Goal: Information Seeking & Learning: Stay updated

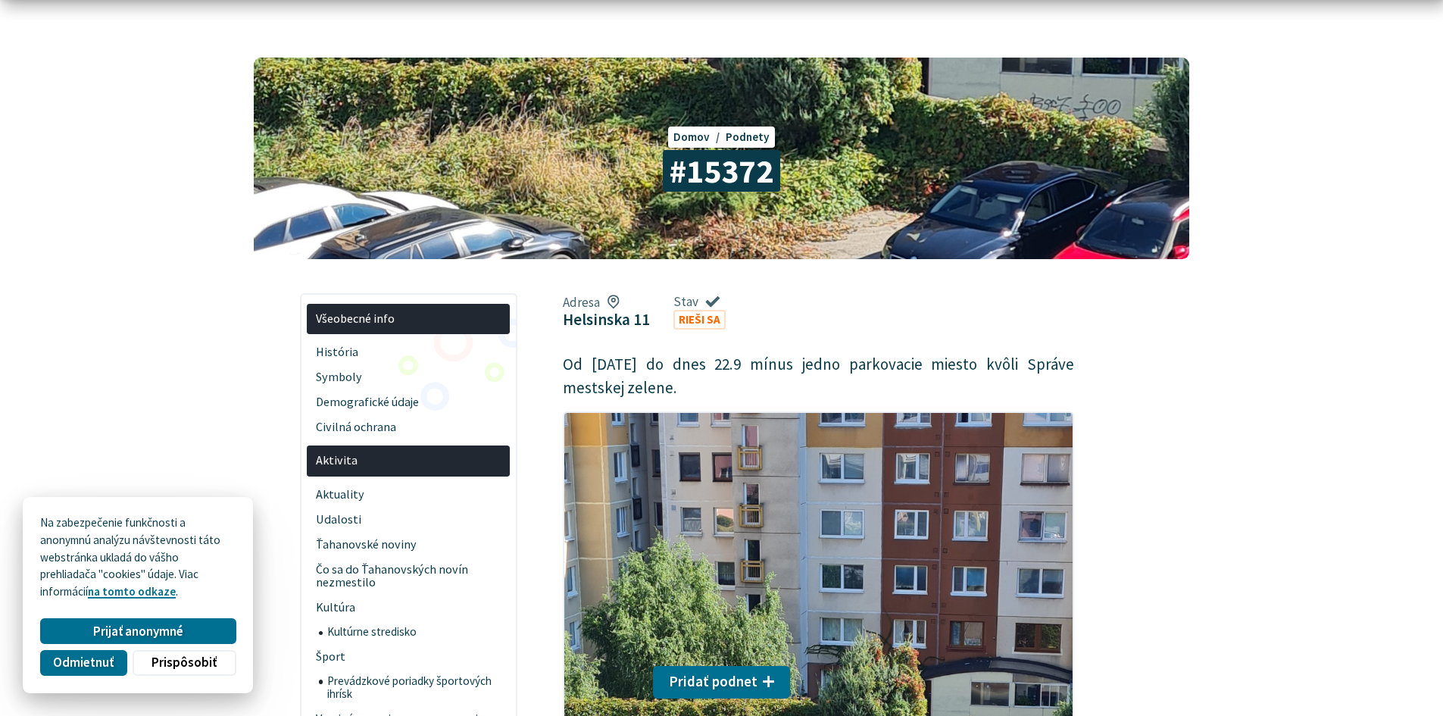
scroll to position [455, 0]
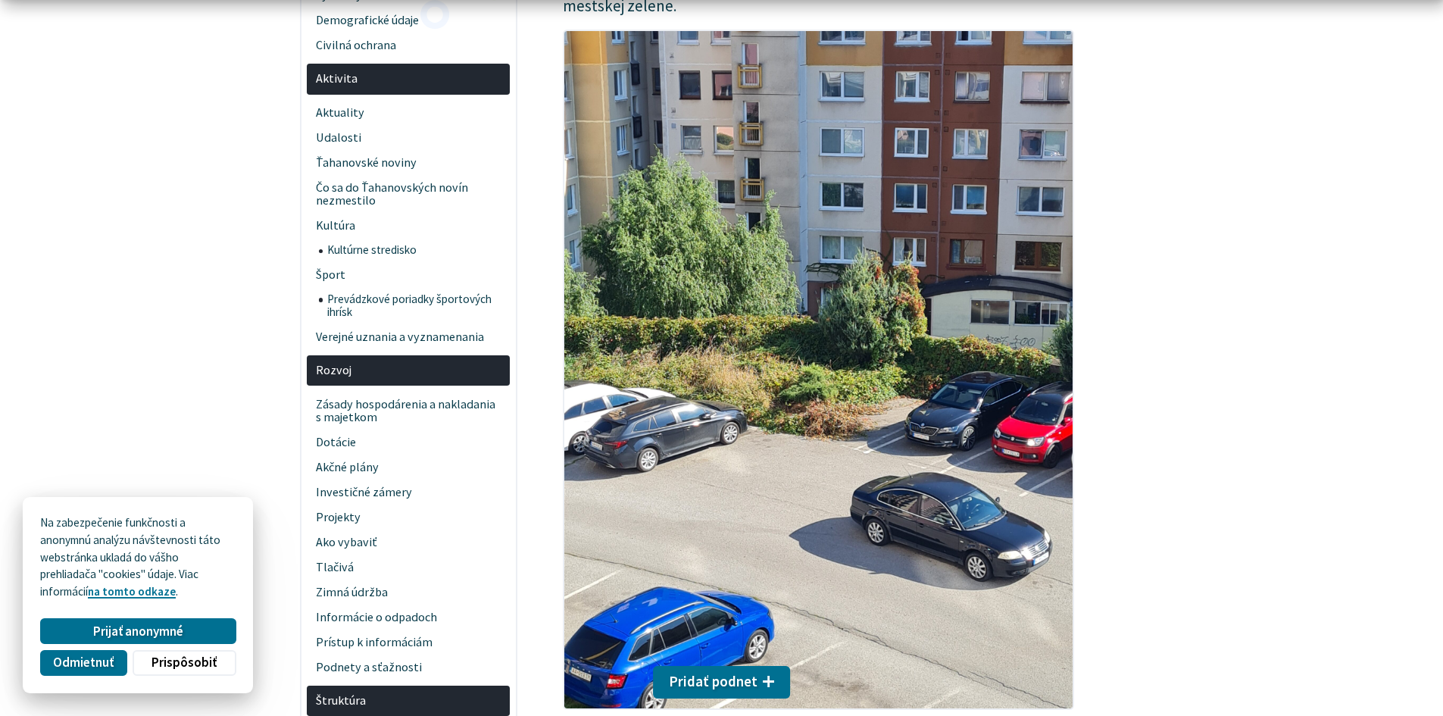
drag, startPoint x: 734, startPoint y: 208, endPoint x: 697, endPoint y: 170, distance: 53.0
click at [704, 169] on img at bounding box center [818, 370] width 511 height 680
click at [477, 183] on span "Čo sa do Ťahanovských novín nezmestilo" at bounding box center [409, 194] width 186 height 39
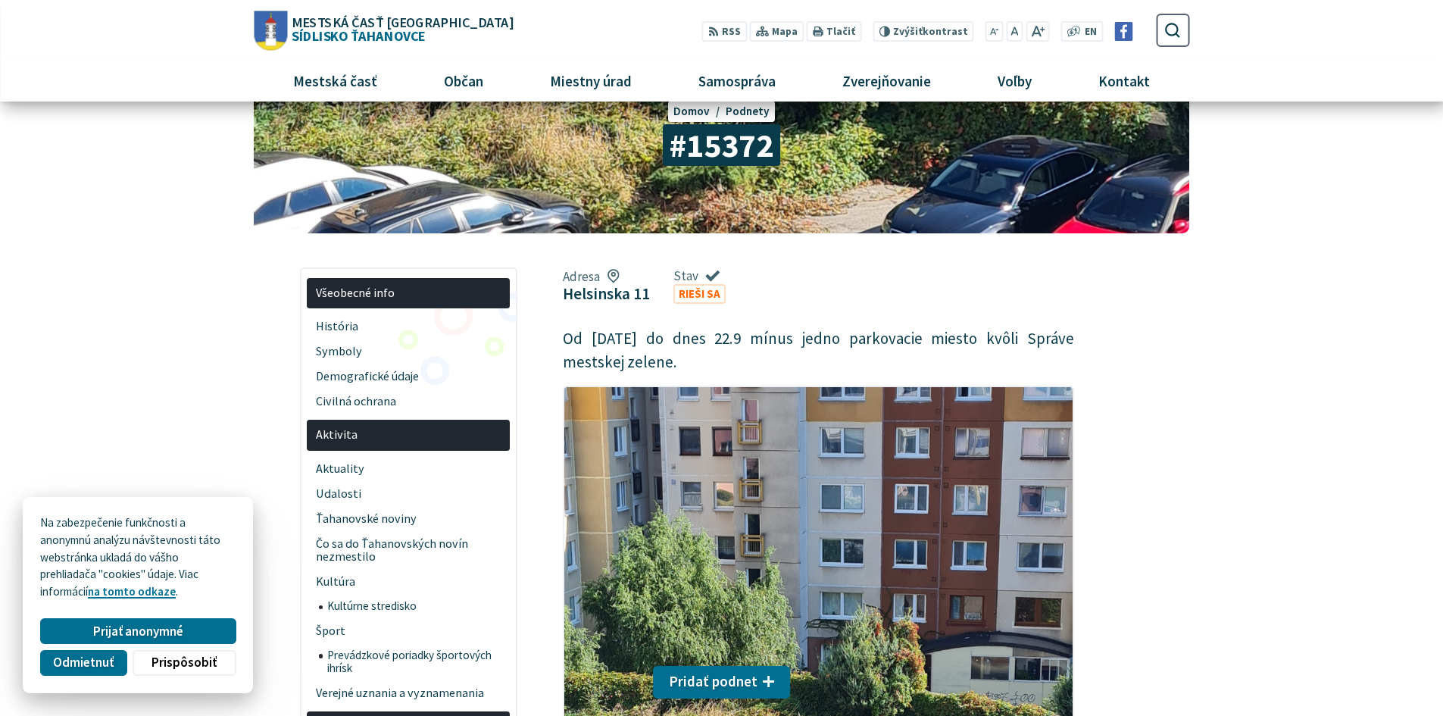
scroll to position [0, 0]
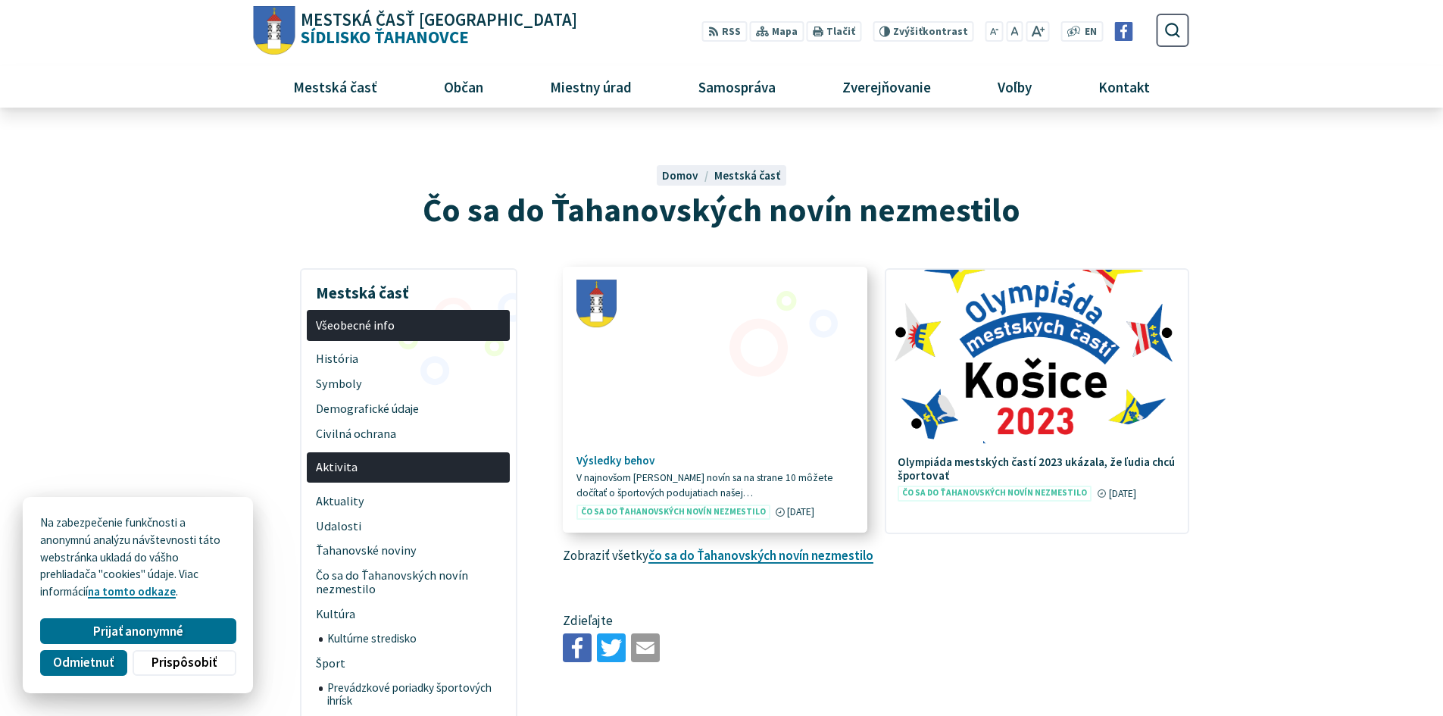
drag, startPoint x: 0, startPoint y: 0, endPoint x: 708, endPoint y: 338, distance: 784.9
click at [708, 338] on figure at bounding box center [715, 355] width 302 height 174
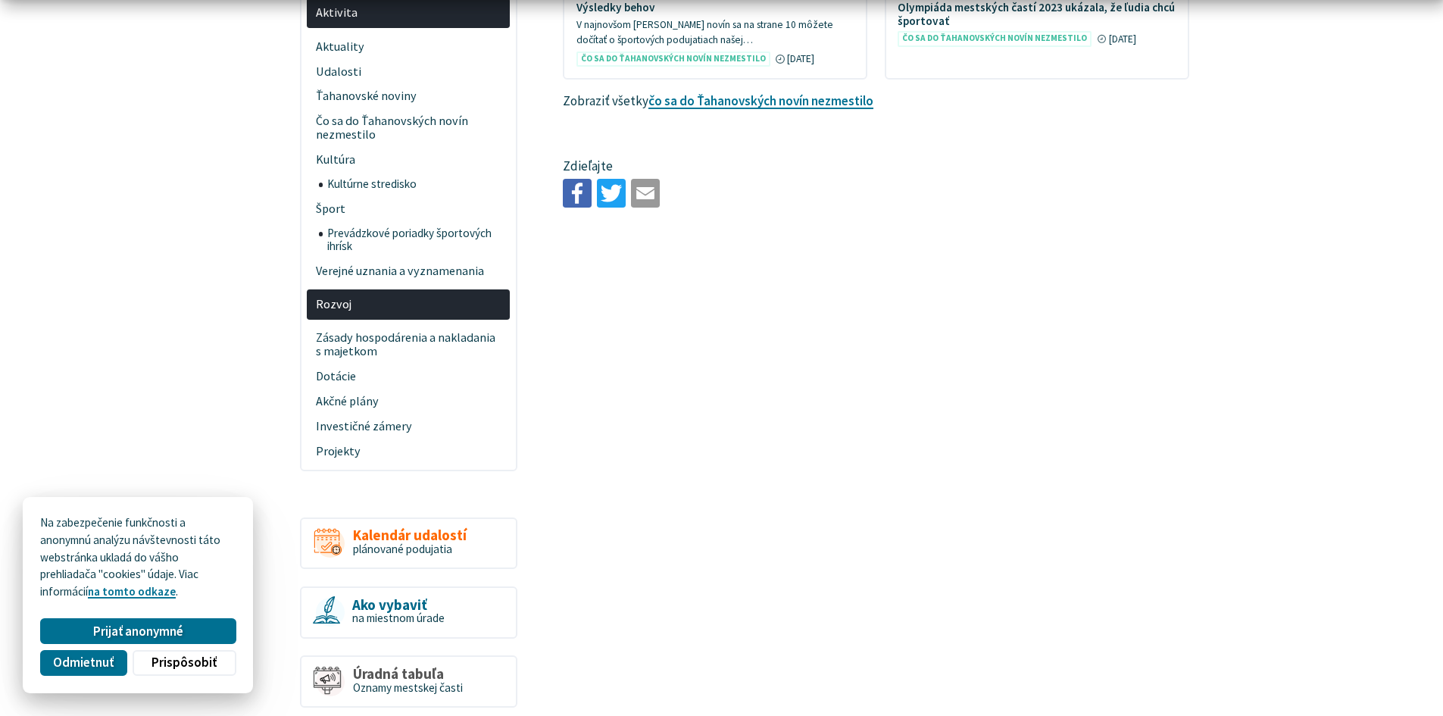
scroll to position [833, 0]
